Goal: Communication & Community: Ask a question

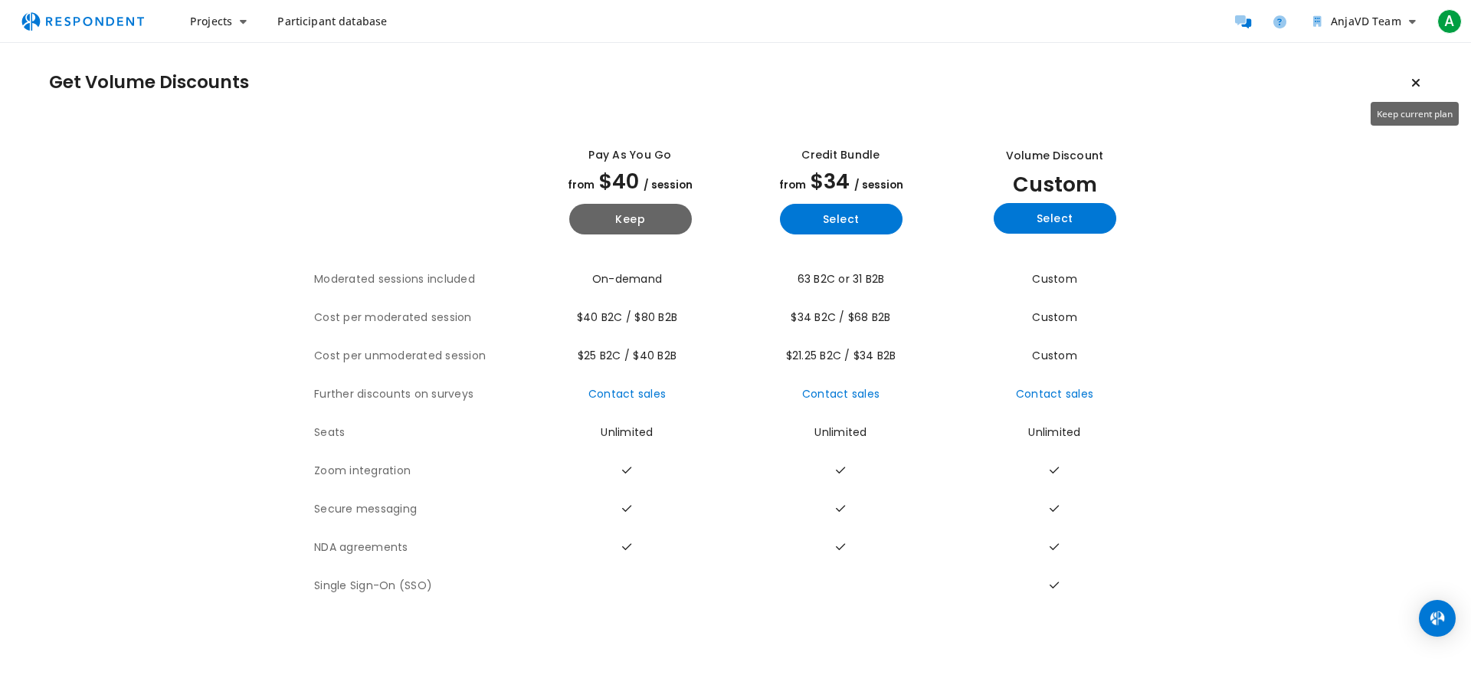
click at [1414, 80] on icon "Keep current plan" at bounding box center [1415, 83] width 9 height 12
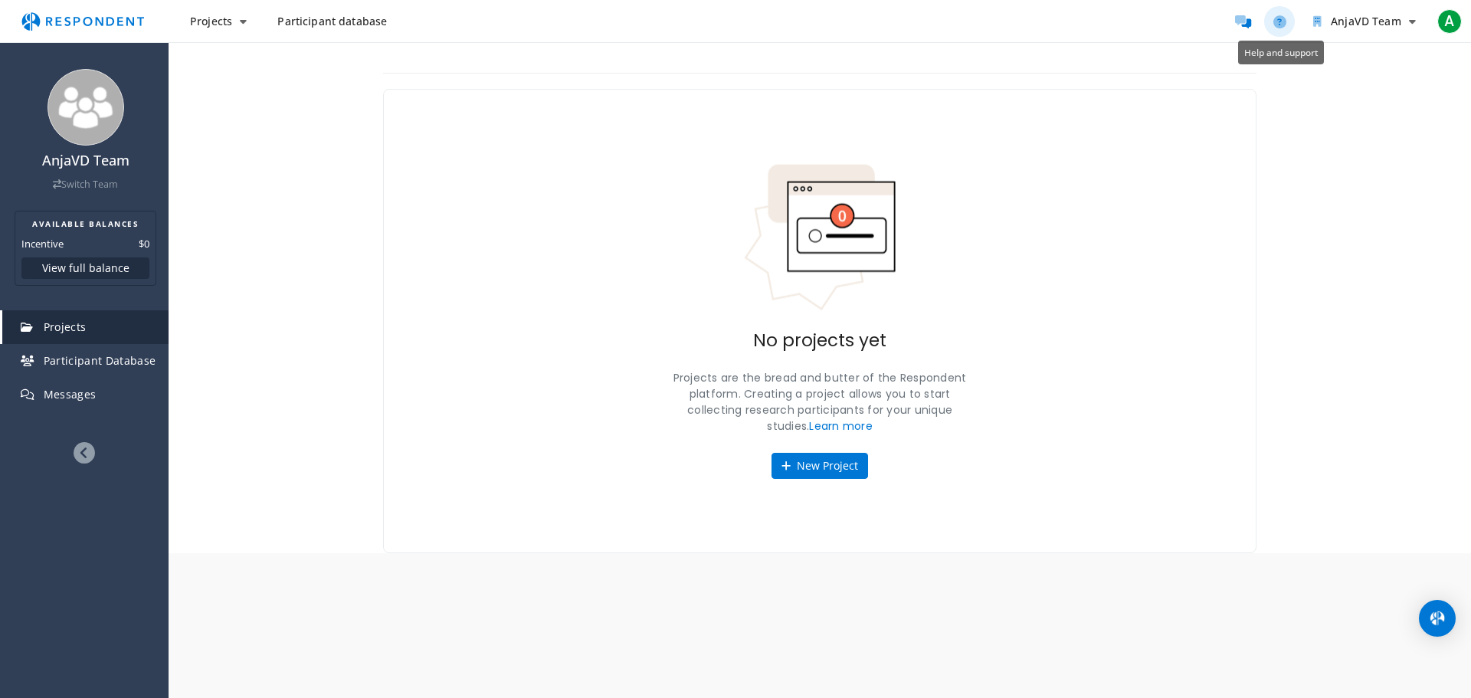
click at [1283, 21] on icon "Help and support" at bounding box center [1279, 21] width 13 height 13
click at [1430, 616] on img "Open Intercom Messenger" at bounding box center [1437, 618] width 20 height 20
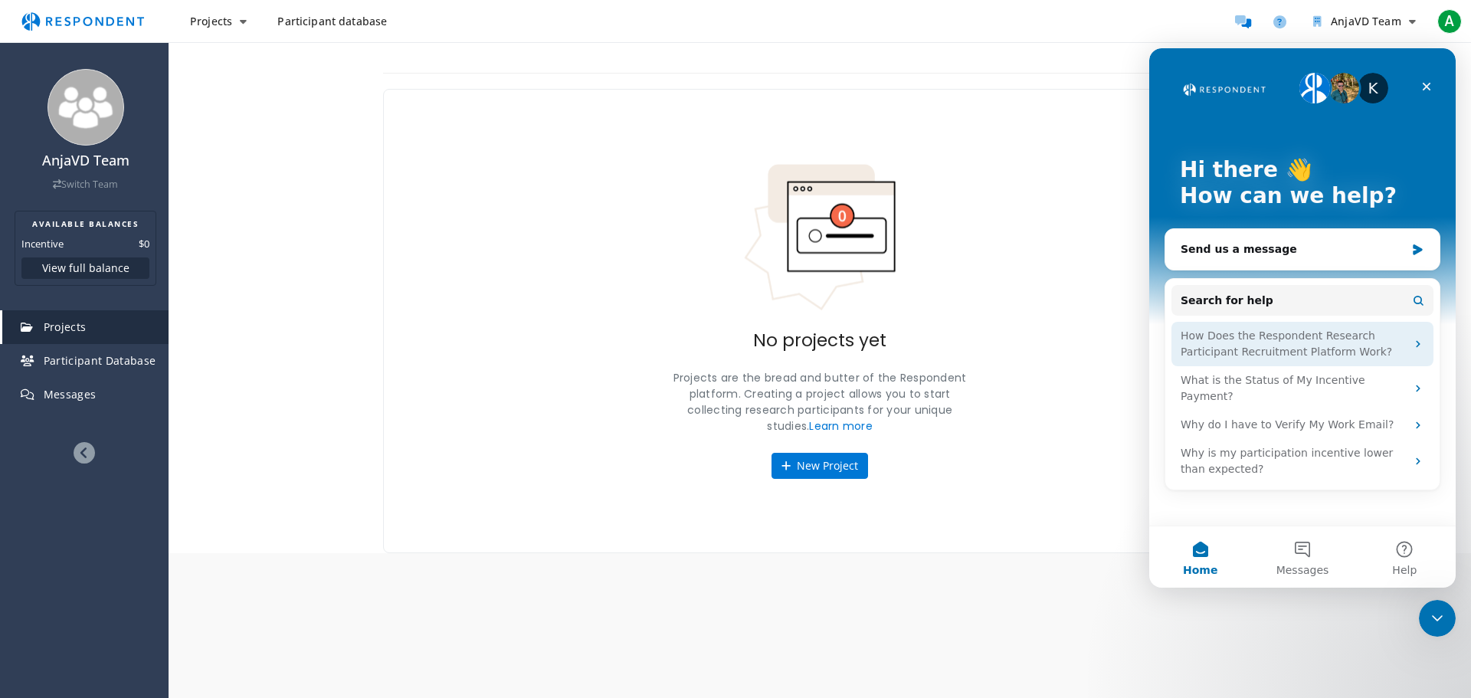
click at [1272, 343] on div "How Does the Respondent Research Participant Recruitment Platform Work?" at bounding box center [1292, 344] width 225 height 32
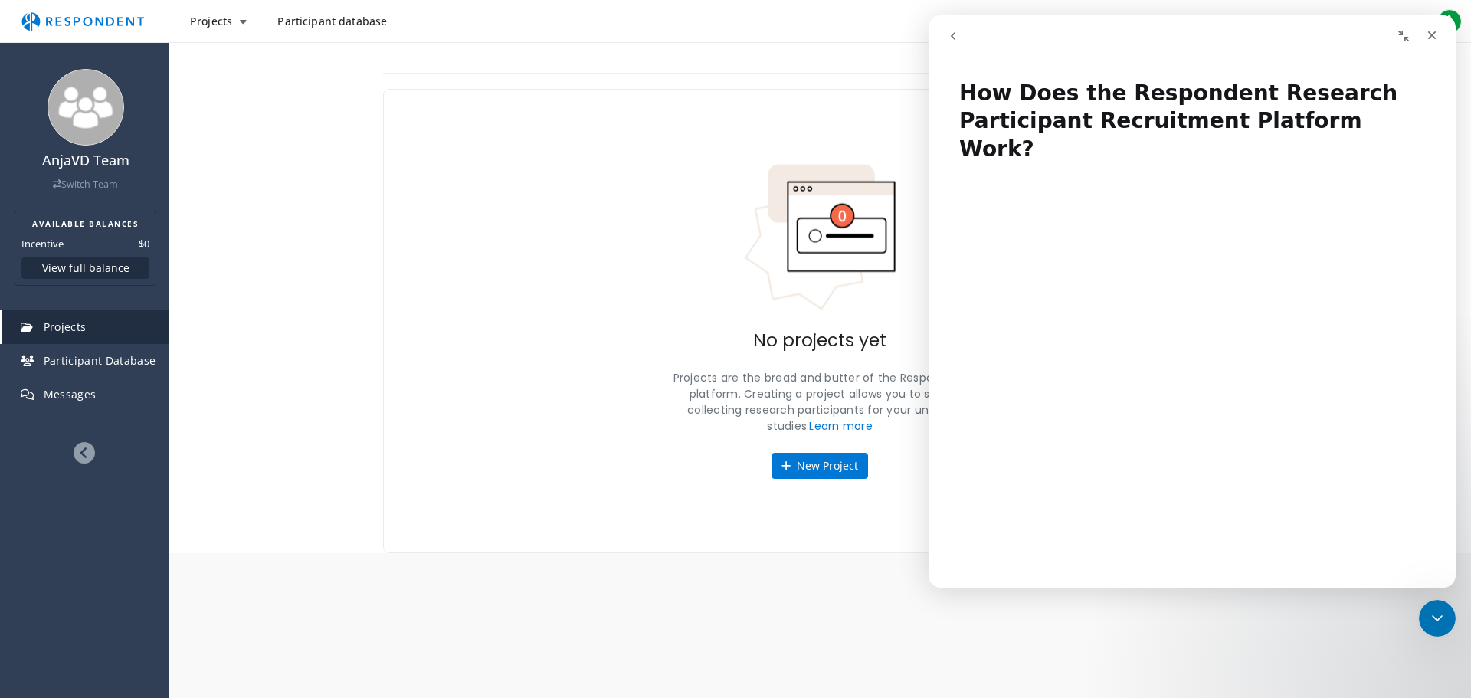
click at [952, 35] on icon "go back" at bounding box center [953, 36] width 5 height 8
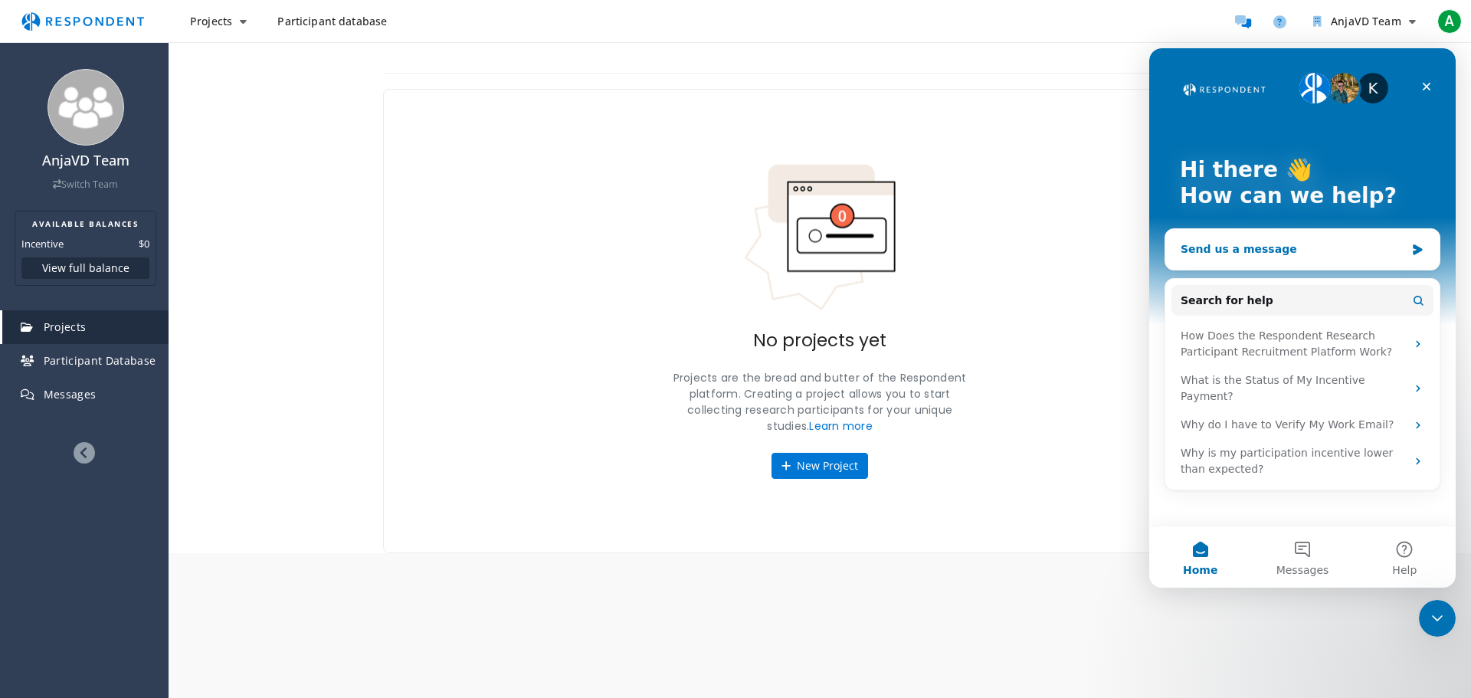
click at [1210, 244] on div "Send us a message" at bounding box center [1292, 249] width 224 height 16
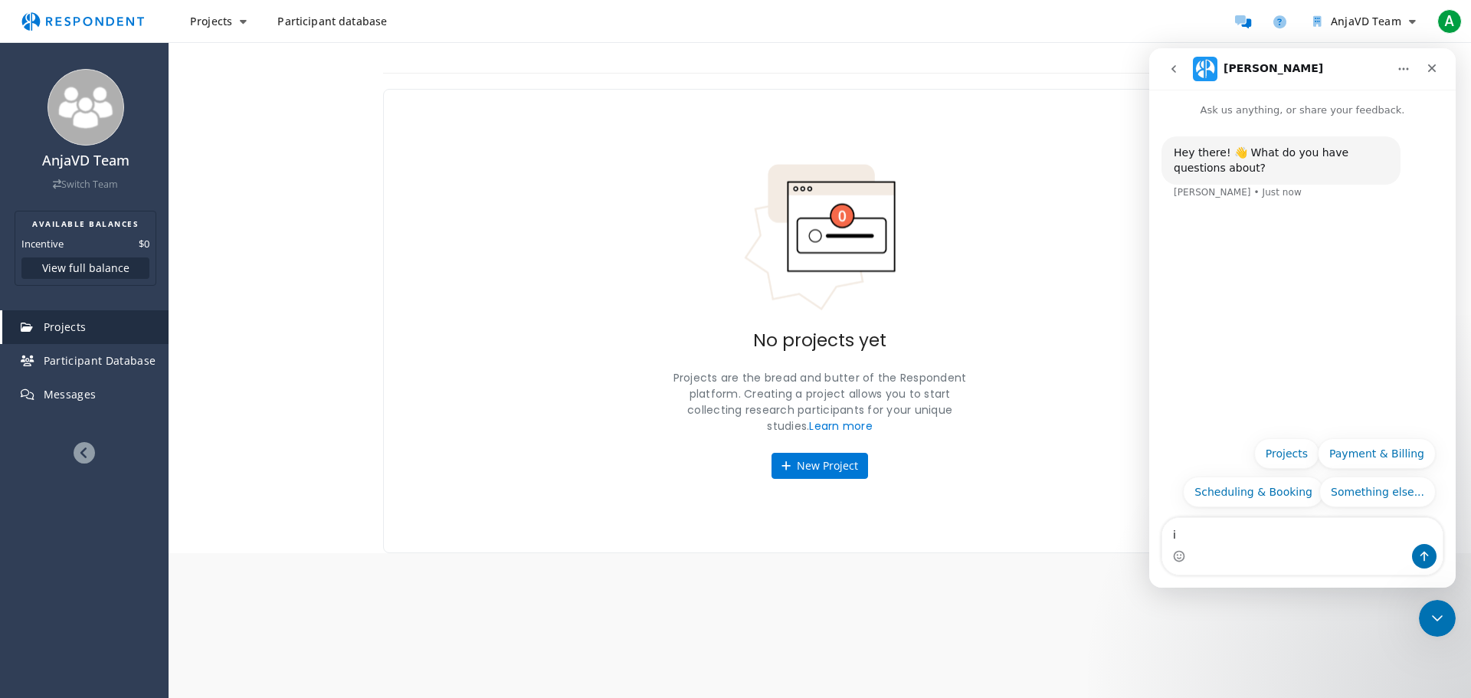
type textarea "i"
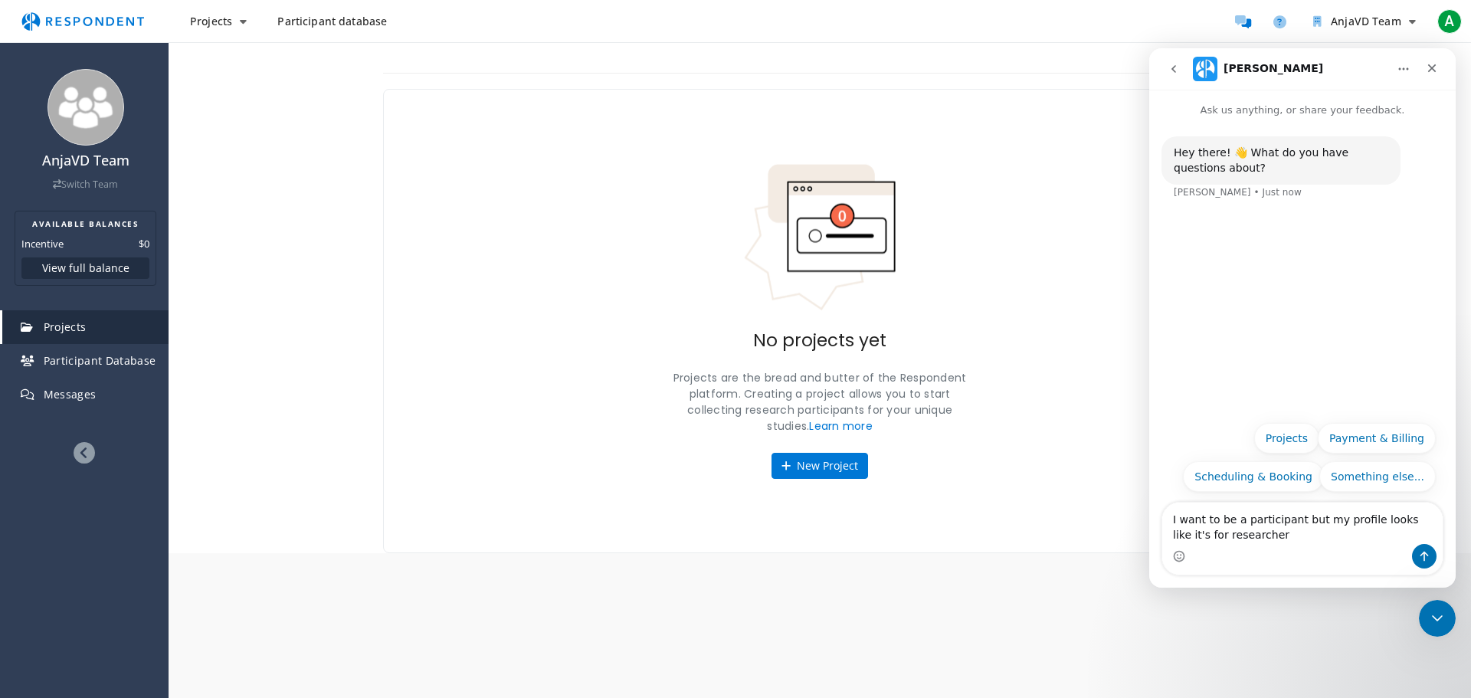
type textarea "I want to be a participant but my profile looks like it's for researchers"
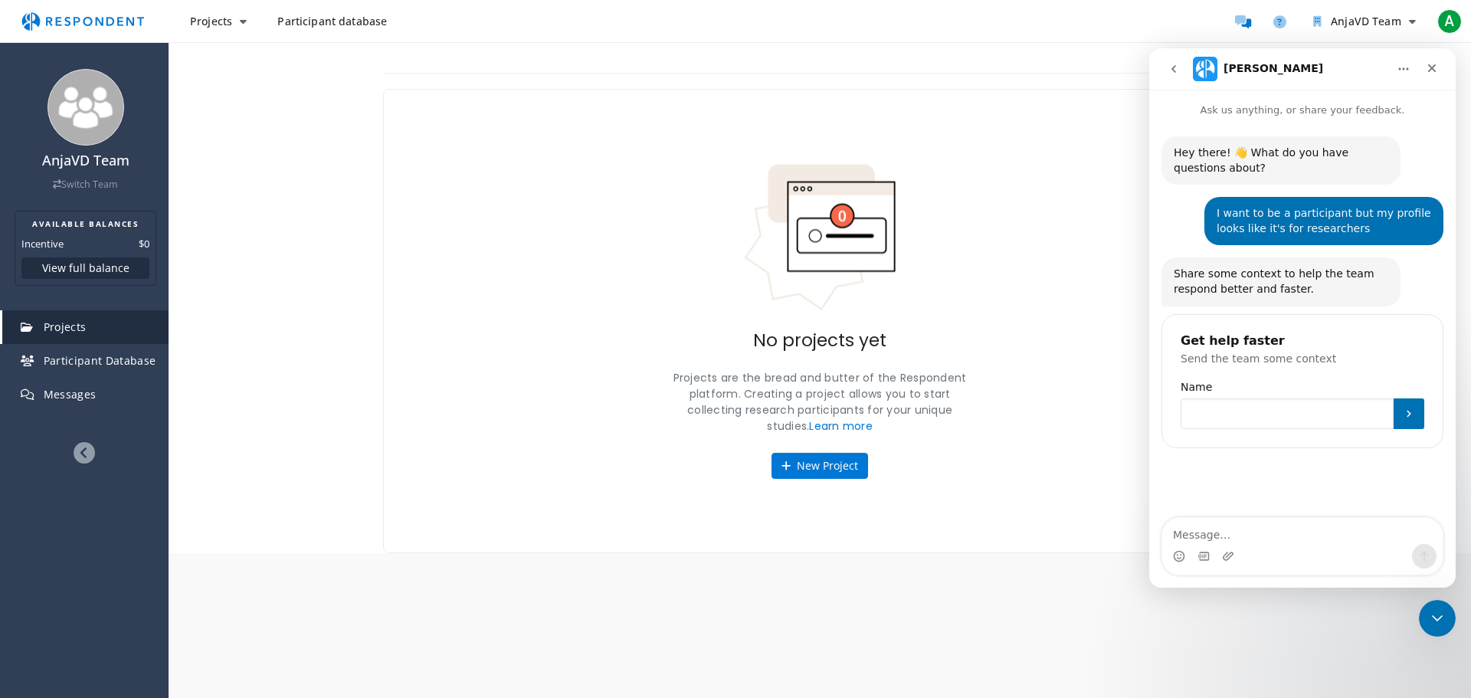
click at [1339, 414] on input "Name" at bounding box center [1286, 413] width 213 height 31
type input "AnjaVD"
click at [1409, 411] on icon "Submit" at bounding box center [1409, 414] width 12 height 12
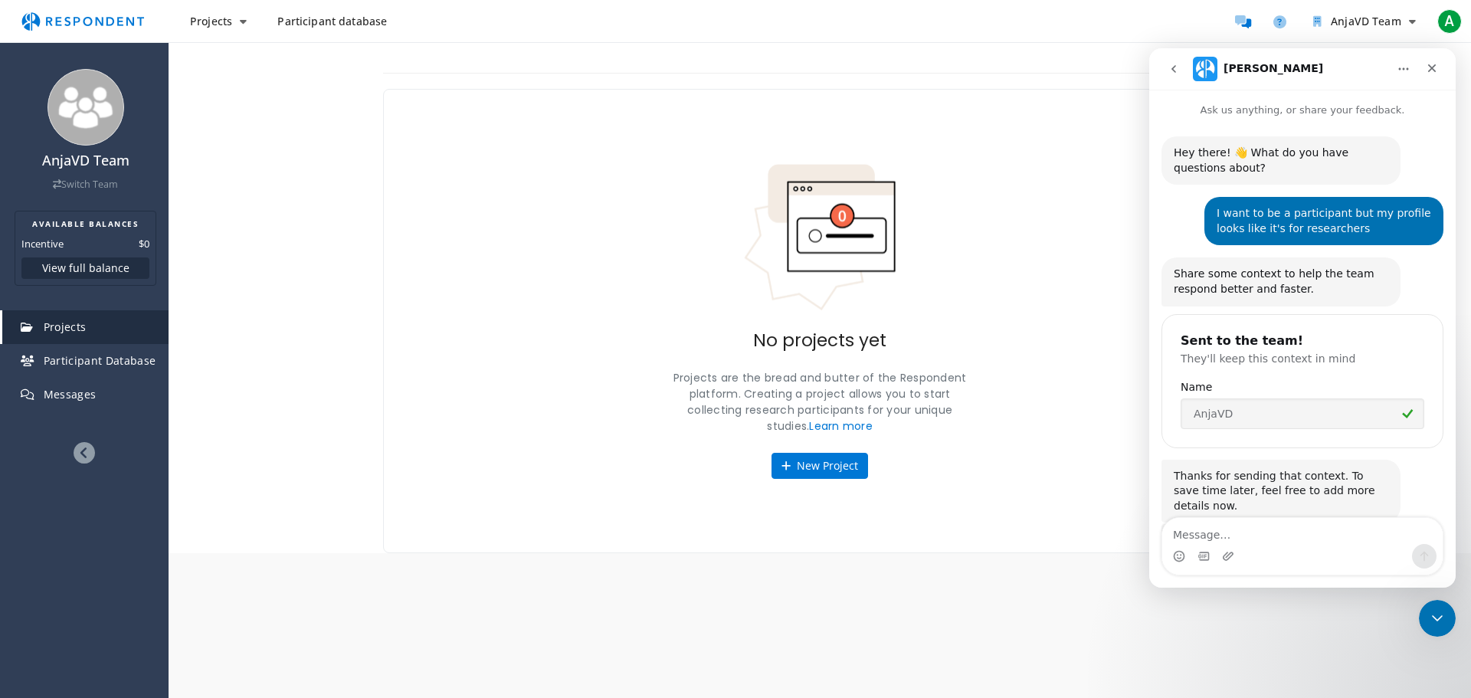
scroll to position [71, 0]
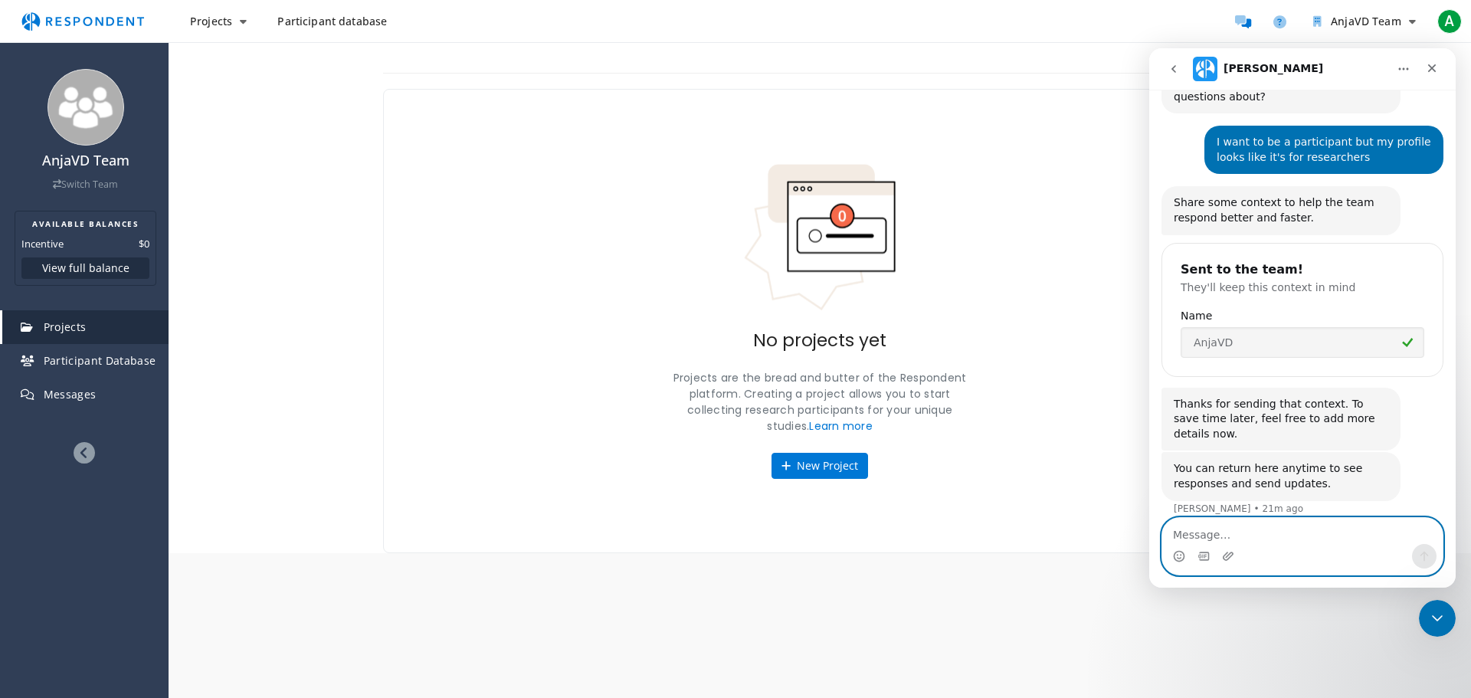
click at [1292, 535] on textarea "Message…" at bounding box center [1302, 531] width 280 height 26
click at [1292, 542] on textarea "Message…" at bounding box center [1302, 531] width 280 height 26
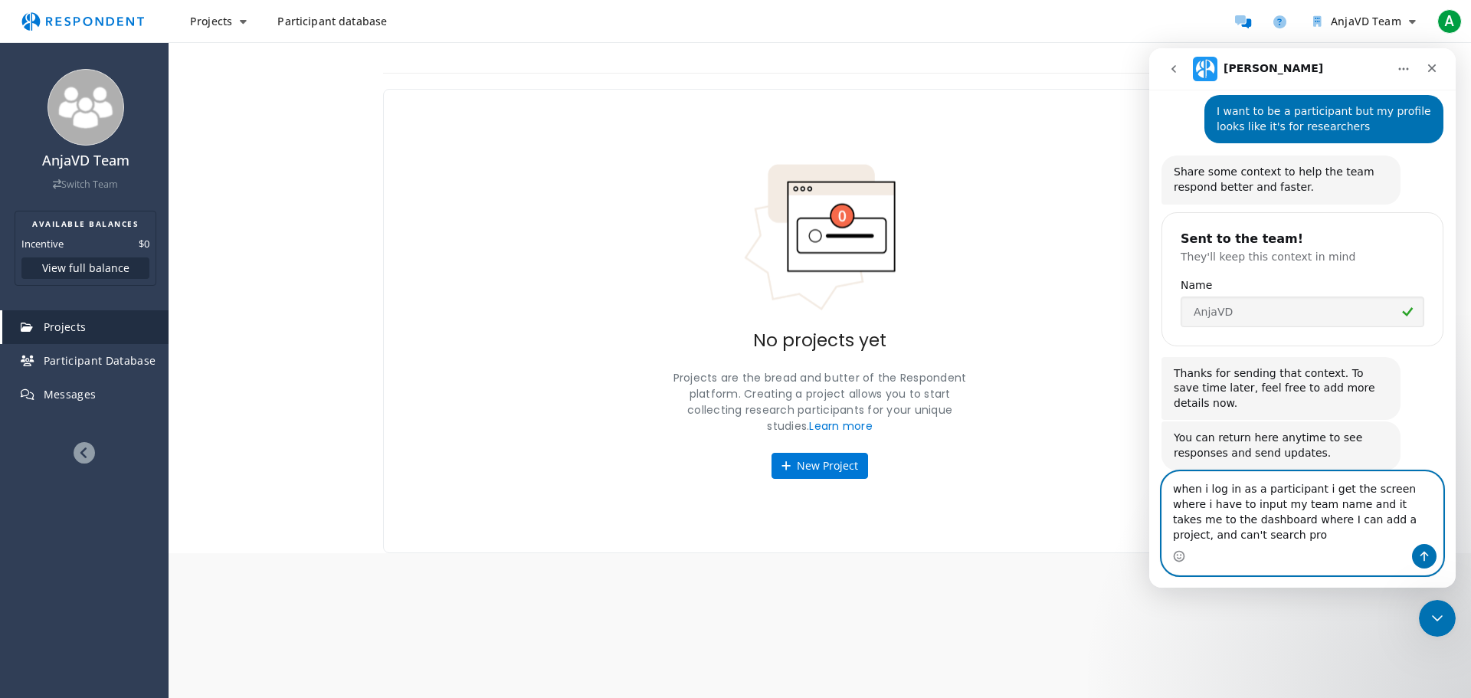
scroll to position [117, 0]
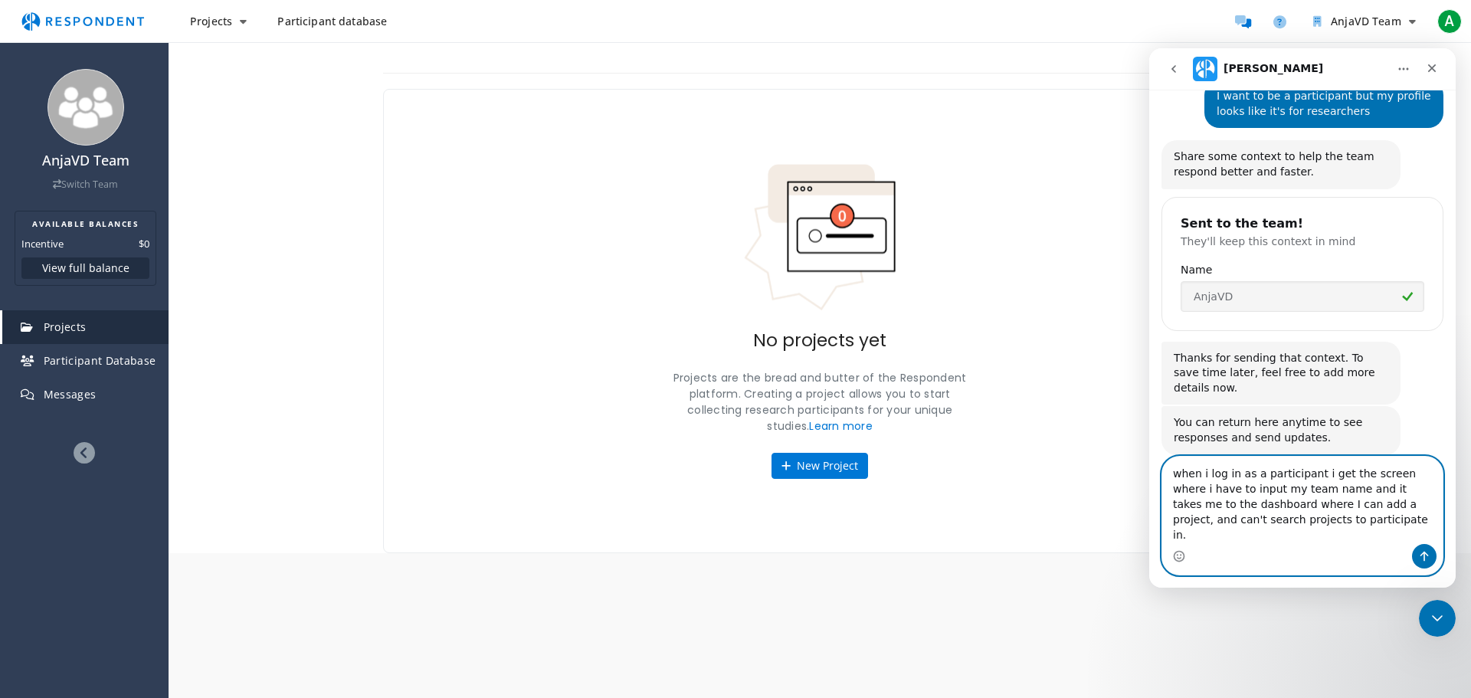
type textarea "when i log in as a participant i get the screen where i have to input my team n…"
click at [1424, 552] on icon "Send a message…" at bounding box center [1424, 557] width 8 height 10
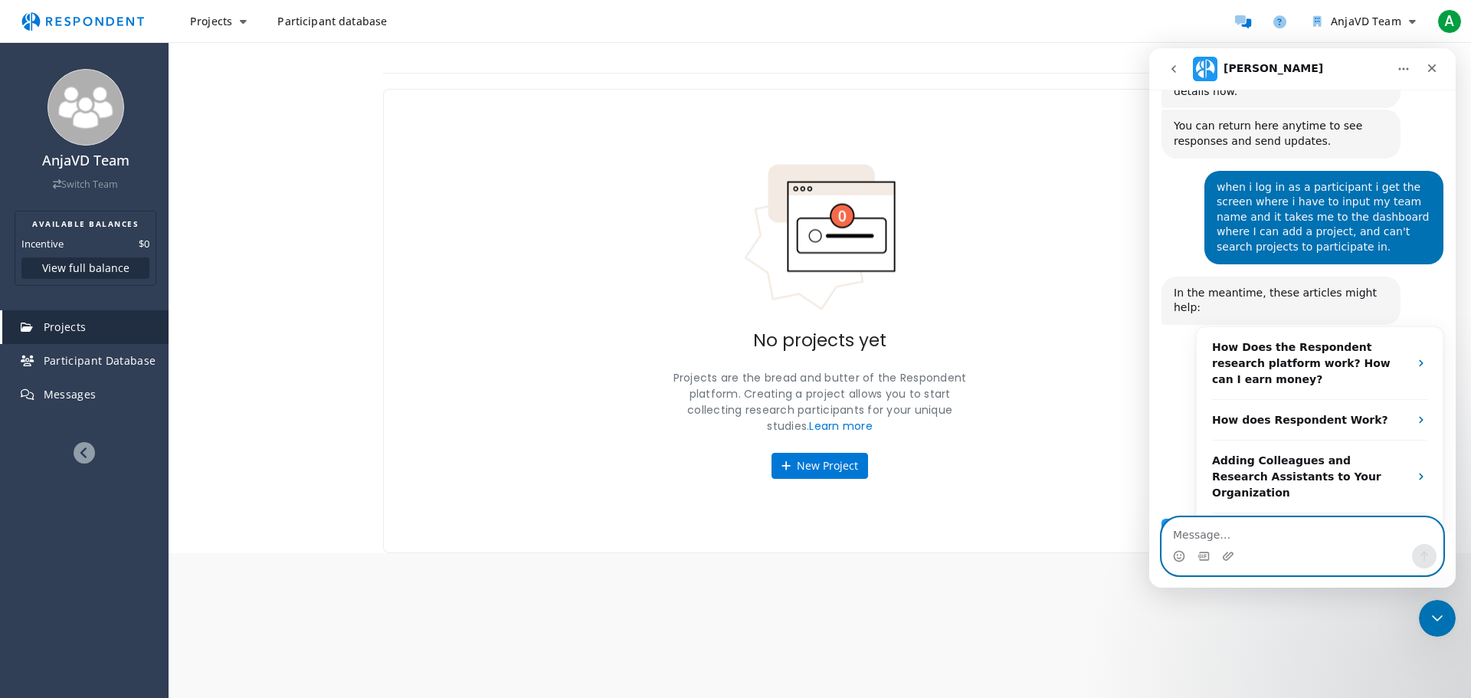
scroll to position [417, 0]
